Goal: Find specific page/section: Find specific page/section

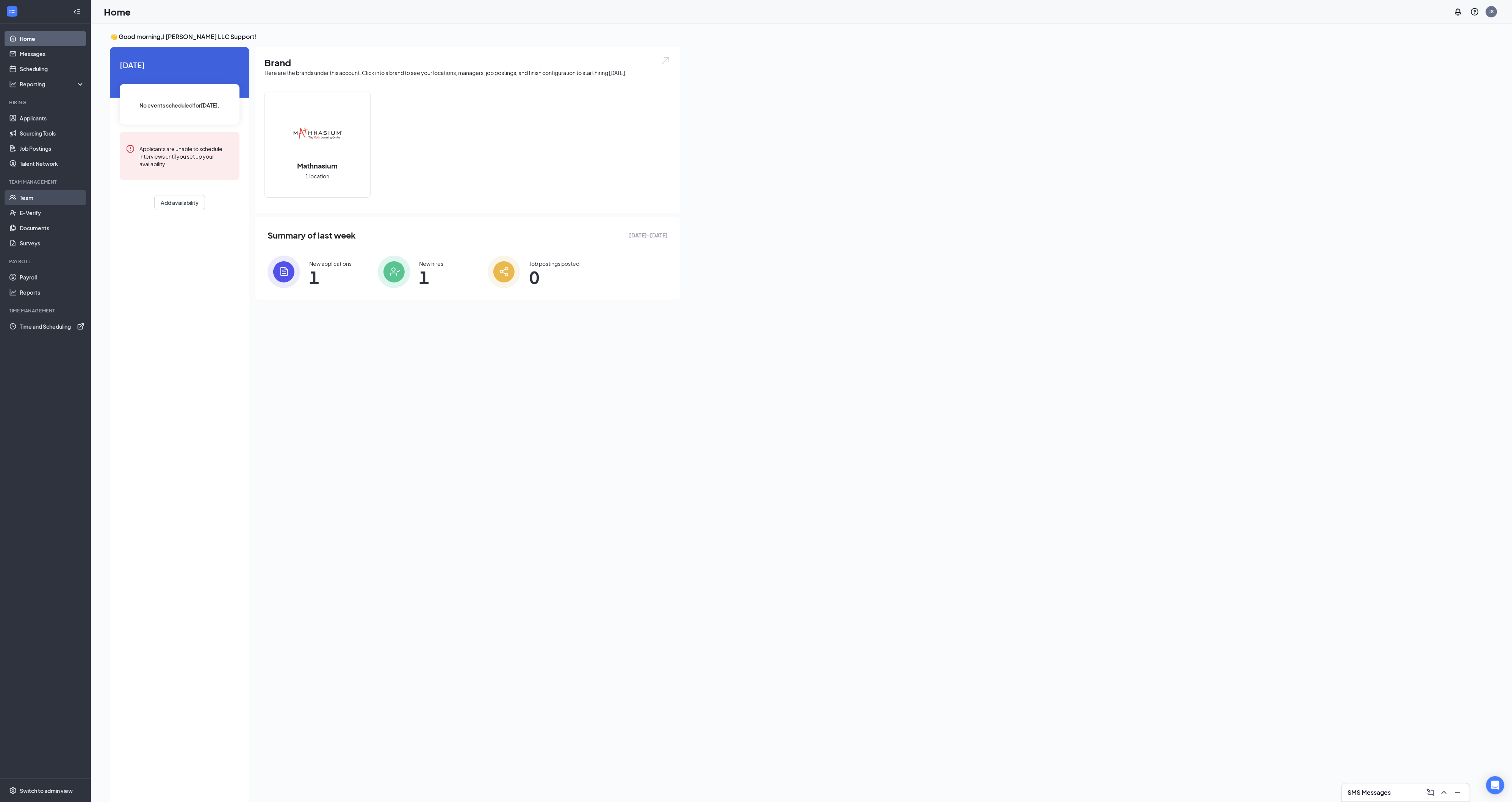
click at [59, 196] on link "Team" at bounding box center [52, 198] width 65 height 15
click at [32, 199] on link "Team" at bounding box center [52, 198] width 65 height 15
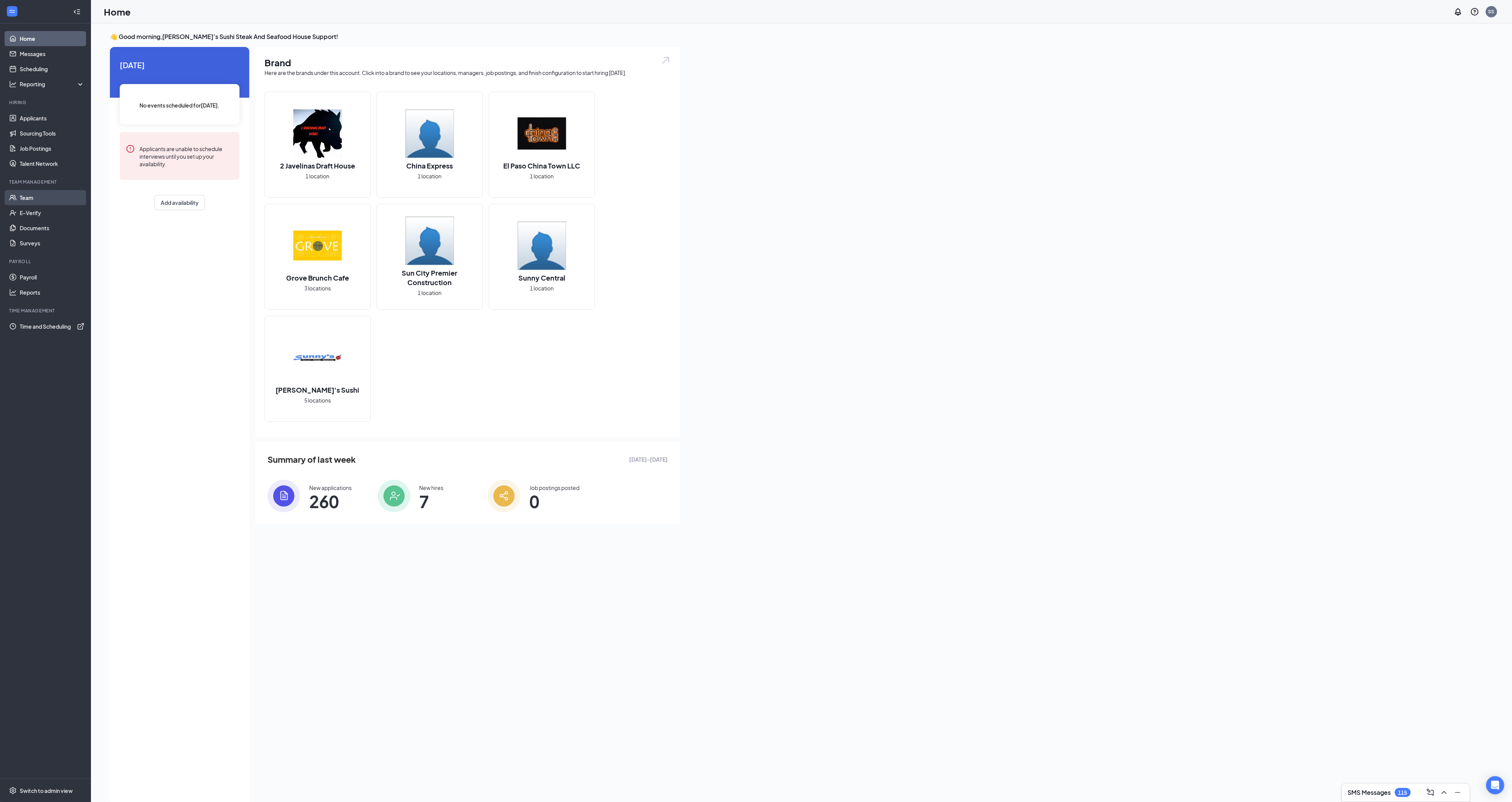
click at [48, 197] on link "Team" at bounding box center [52, 198] width 65 height 15
